Goal: Information Seeking & Learning: Learn about a topic

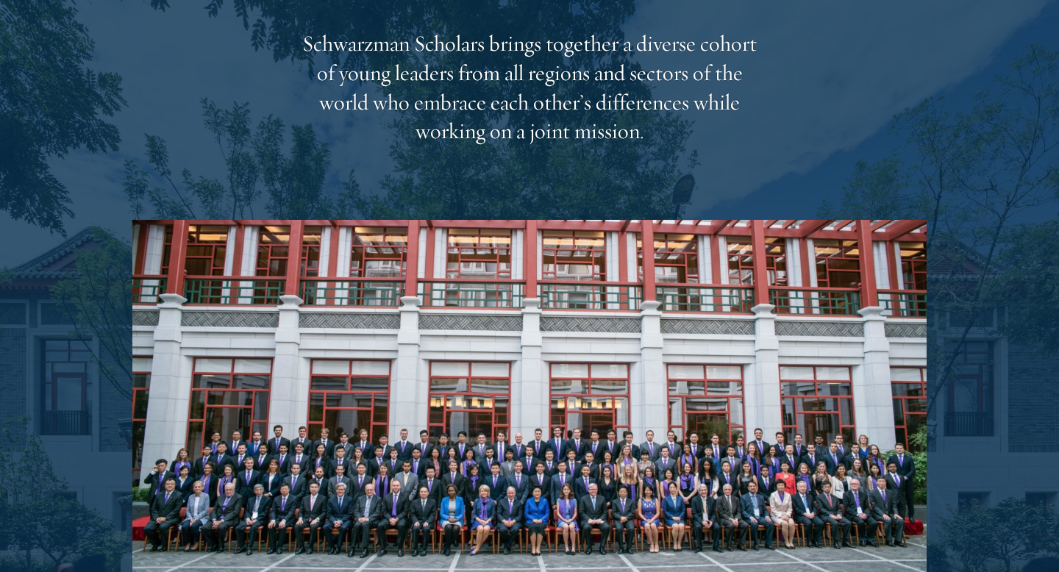
scroll to position [2435, 0]
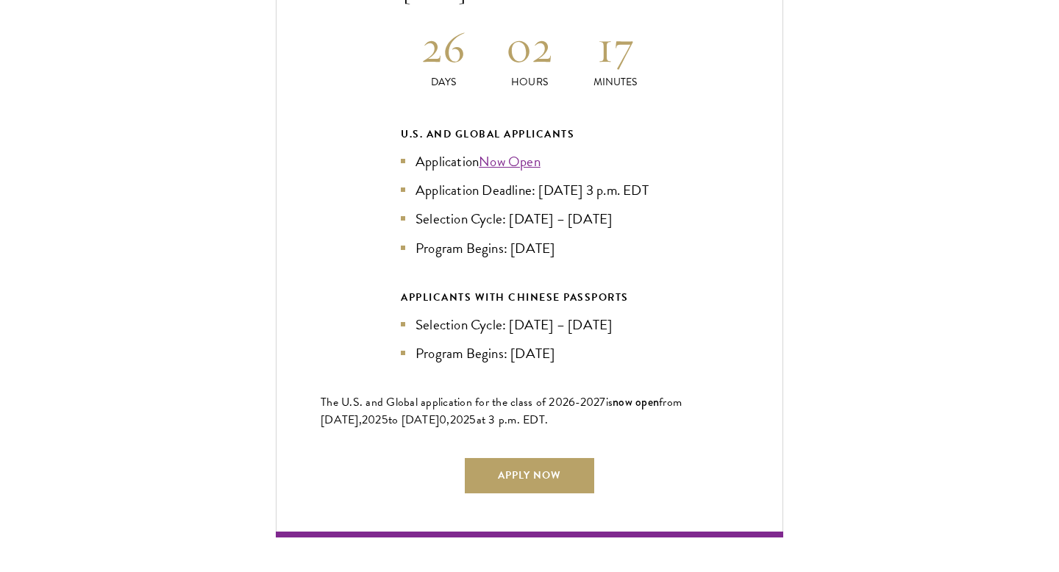
click at [280, 327] on div "Current Selection Cycle: Countdown to [DATE] Application Deadline 26 Days 02 Ho…" at bounding box center [530, 224] width 508 height 626
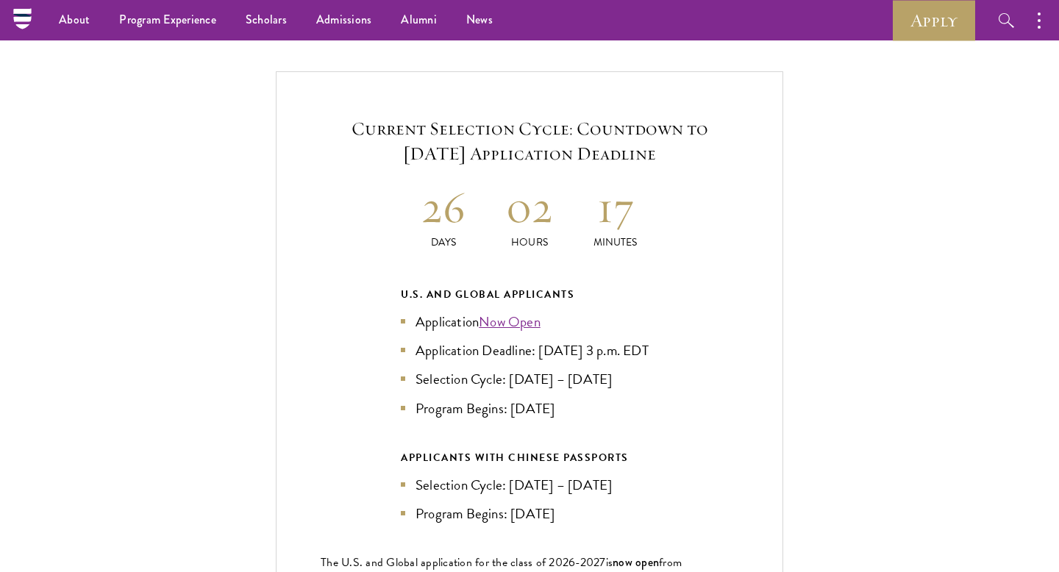
scroll to position [3113, 0]
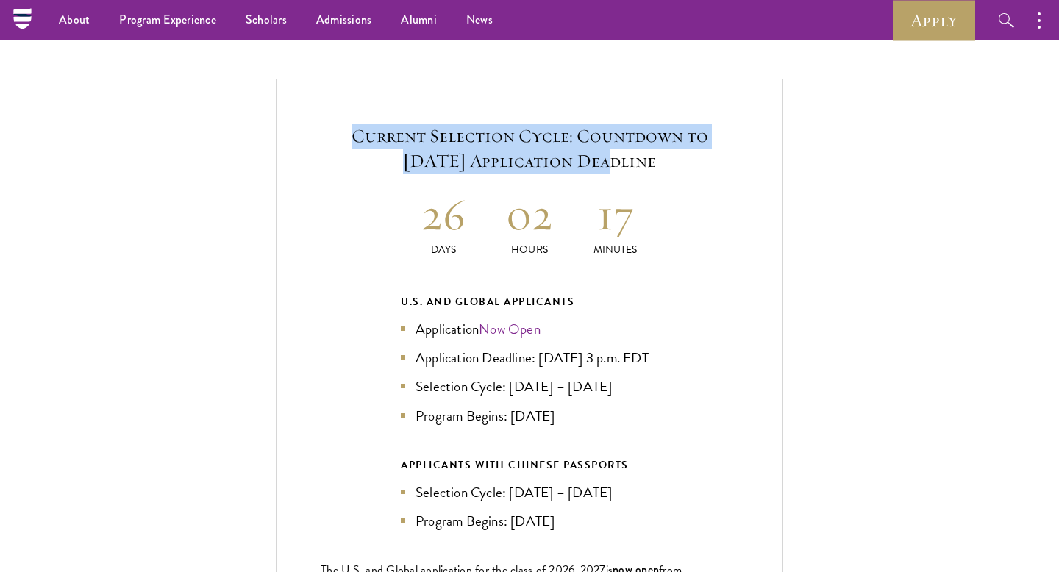
drag, startPoint x: 336, startPoint y: 71, endPoint x: 546, endPoint y: 138, distance: 220.3
click at [546, 138] on div "Current Selection Cycle: Countdown to [DATE] Application Deadline 26 Days 02 Ho…" at bounding box center [530, 392] width 508 height 626
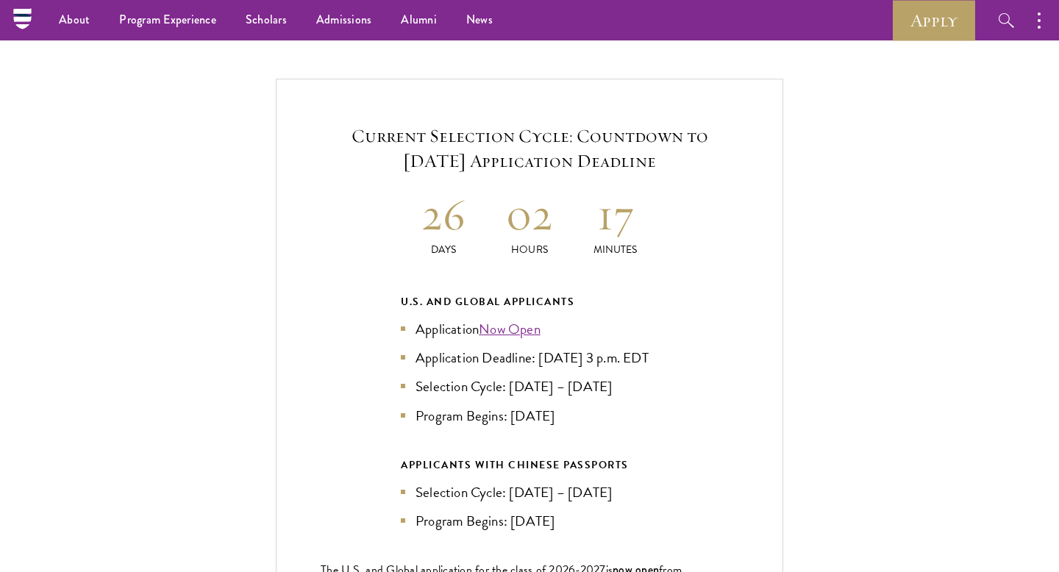
click at [408, 187] on h2 "26" at bounding box center [444, 214] width 86 height 55
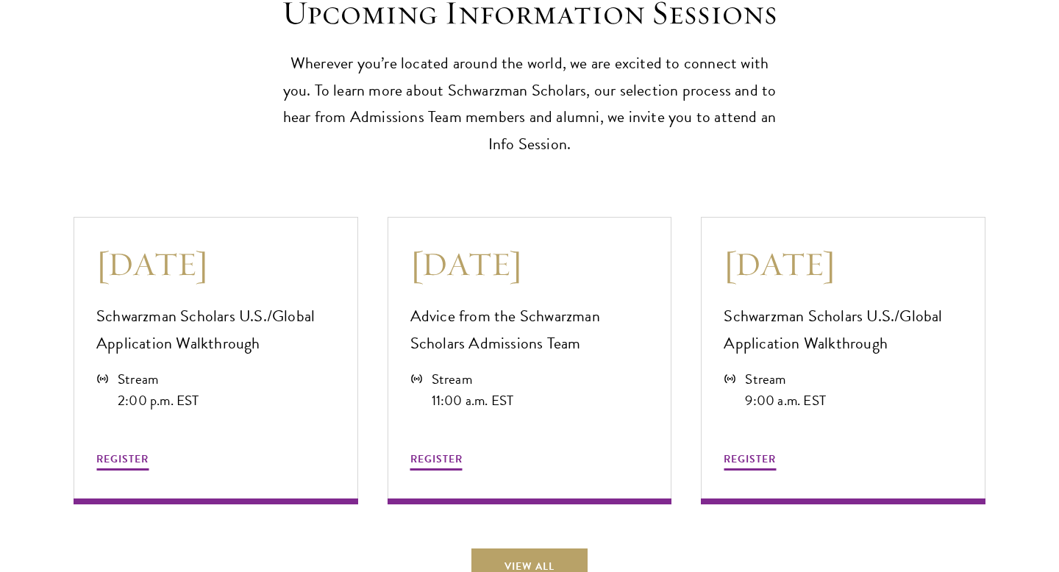
click at [285, 158] on div "Upcoming Information Sessions Wherever you’re located around the world, we are …" at bounding box center [529, 244] width 1059 height 680
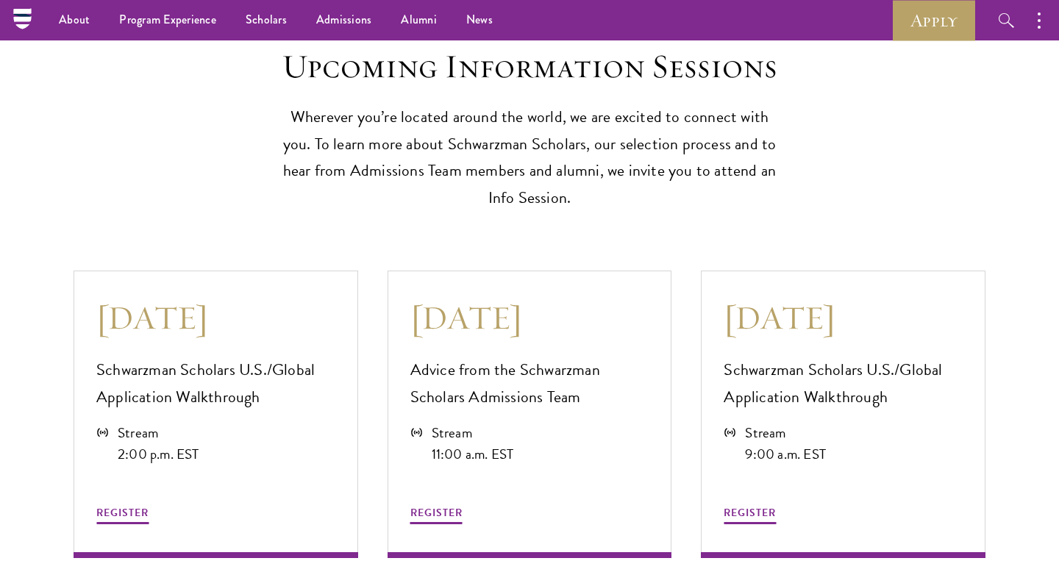
scroll to position [3855, 0]
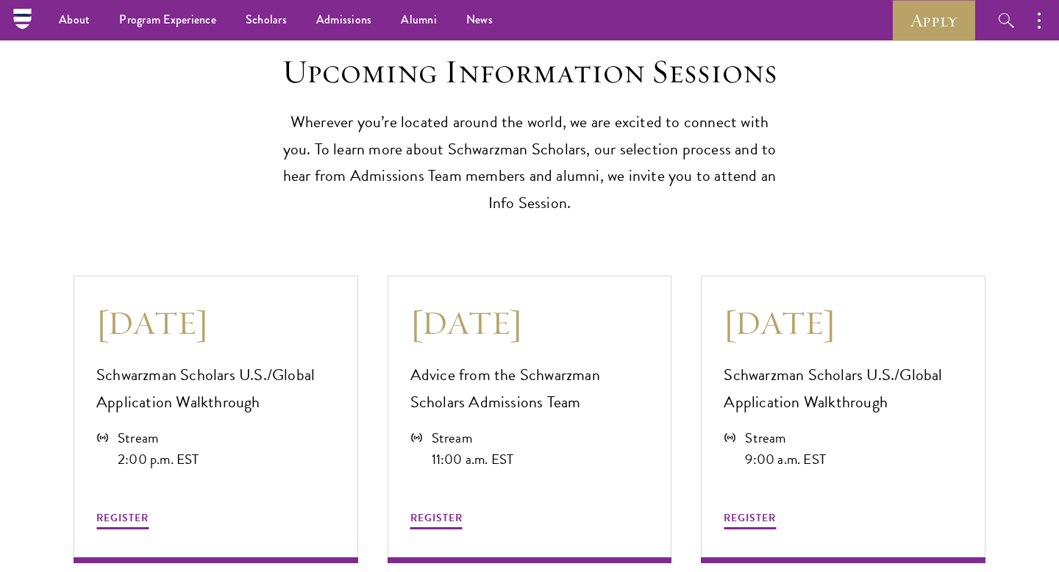
click at [299, 211] on div "Upcoming Information Sessions Wherever you’re located around the world, we are …" at bounding box center [529, 303] width 1059 height 680
click at [139, 215] on div "Upcoming Information Sessions Wherever you’re located around the world, we are …" at bounding box center [529, 303] width 1059 height 680
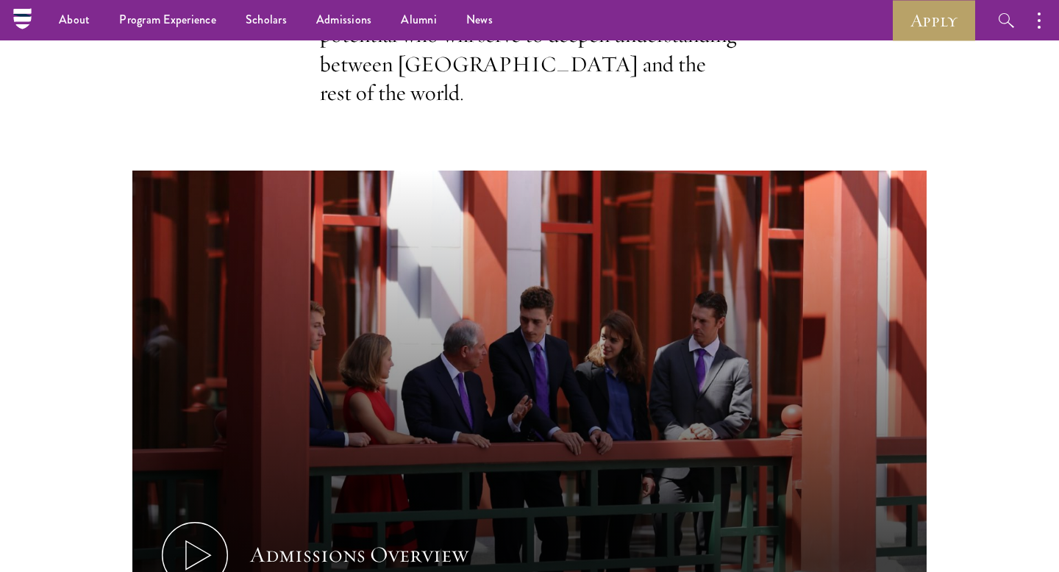
scroll to position [0, 0]
